Goal: Task Accomplishment & Management: Complete application form

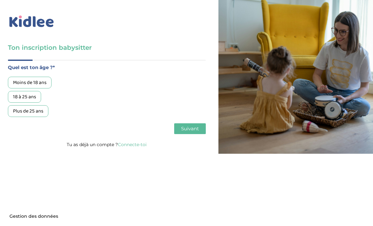
click at [23, 97] on div "18 à 25 ans" at bounding box center [24, 97] width 33 height 12
click at [184, 125] on button "Suivant" at bounding box center [190, 128] width 32 height 11
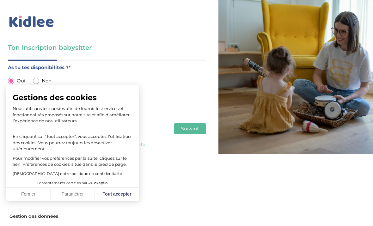
click at [118, 196] on button "Tout accepter" at bounding box center [117, 193] width 44 height 13
checkbox input "true"
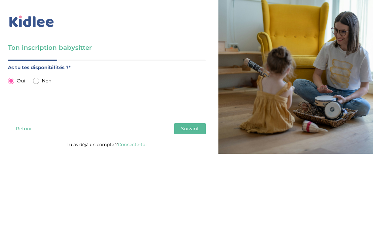
click at [69, 68] on label "As tu tes disponibilités ?*" at bounding box center [107, 67] width 198 height 8
click at [67, 65] on label "As tu tes disponibilités ?*" at bounding box center [107, 67] width 198 height 8
click at [72, 65] on label "As tu tes disponibilités ?*" at bounding box center [107, 67] width 198 height 8
click at [65, 66] on label "As tu tes disponibilités ?*" at bounding box center [107, 67] width 198 height 8
click at [48, 66] on label "As tu tes disponibilités ?*" at bounding box center [107, 67] width 198 height 8
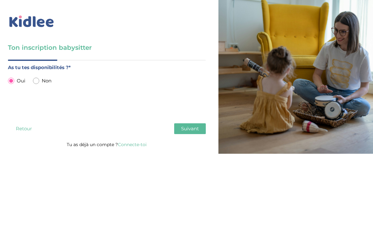
click at [191, 130] on span "Suivant" at bounding box center [190, 128] width 18 height 6
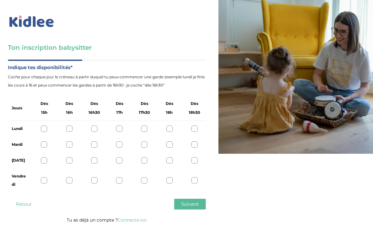
click at [193, 124] on div "Lundi" at bounding box center [107, 129] width 198 height 16
click at [197, 127] on div at bounding box center [194, 128] width 6 height 6
click at [72, 145] on div at bounding box center [69, 144] width 6 height 6
click at [72, 163] on div at bounding box center [69, 160] width 6 height 6
click at [69, 178] on div at bounding box center [69, 180] width 6 height 6
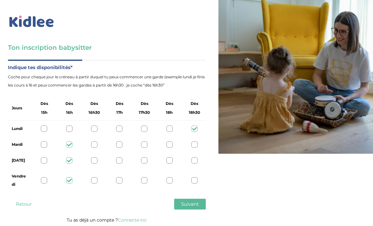
click at [97, 159] on div at bounding box center [94, 160] width 6 height 6
click at [72, 159] on div at bounding box center [69, 160] width 6 height 6
click at [92, 160] on div at bounding box center [94, 160] width 6 height 6
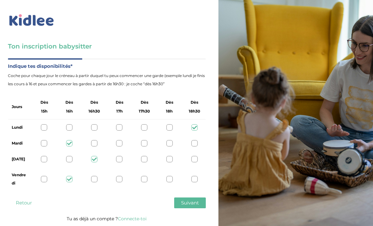
click at [193, 199] on span "Suivant" at bounding box center [190, 202] width 18 height 6
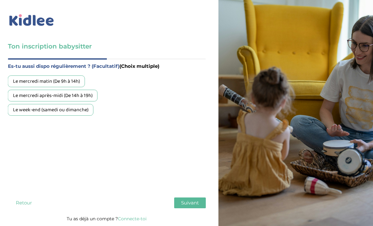
click at [195, 197] on button "Suivant" at bounding box center [190, 202] width 32 height 11
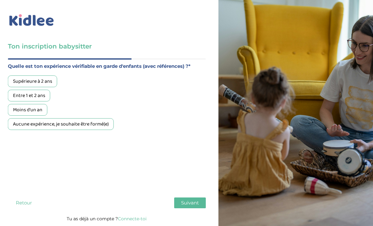
click at [30, 90] on div "Entre 1 et 2 ans" at bounding box center [29, 96] width 42 height 12
click at [196, 199] on span "Suivant" at bounding box center [190, 202] width 18 height 6
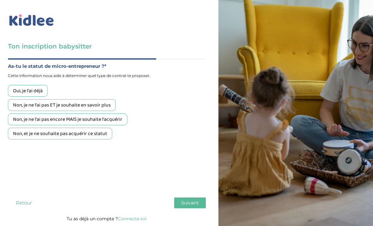
click at [98, 128] on div "Non, et je ne souhaite pas acquérir ce statut" at bounding box center [60, 134] width 104 height 12
click at [186, 197] on button "Suivant" at bounding box center [190, 202] width 32 height 11
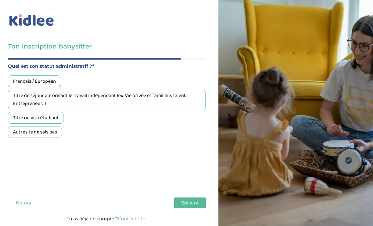
click at [36, 75] on div "Français / Européen" at bounding box center [34, 81] width 53 height 12
click at [187, 197] on button "Suivant" at bounding box center [190, 202] width 32 height 11
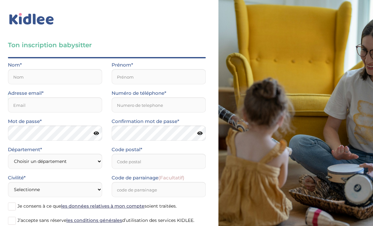
scroll to position [0, 0]
